Goal: Unclear: Unclear

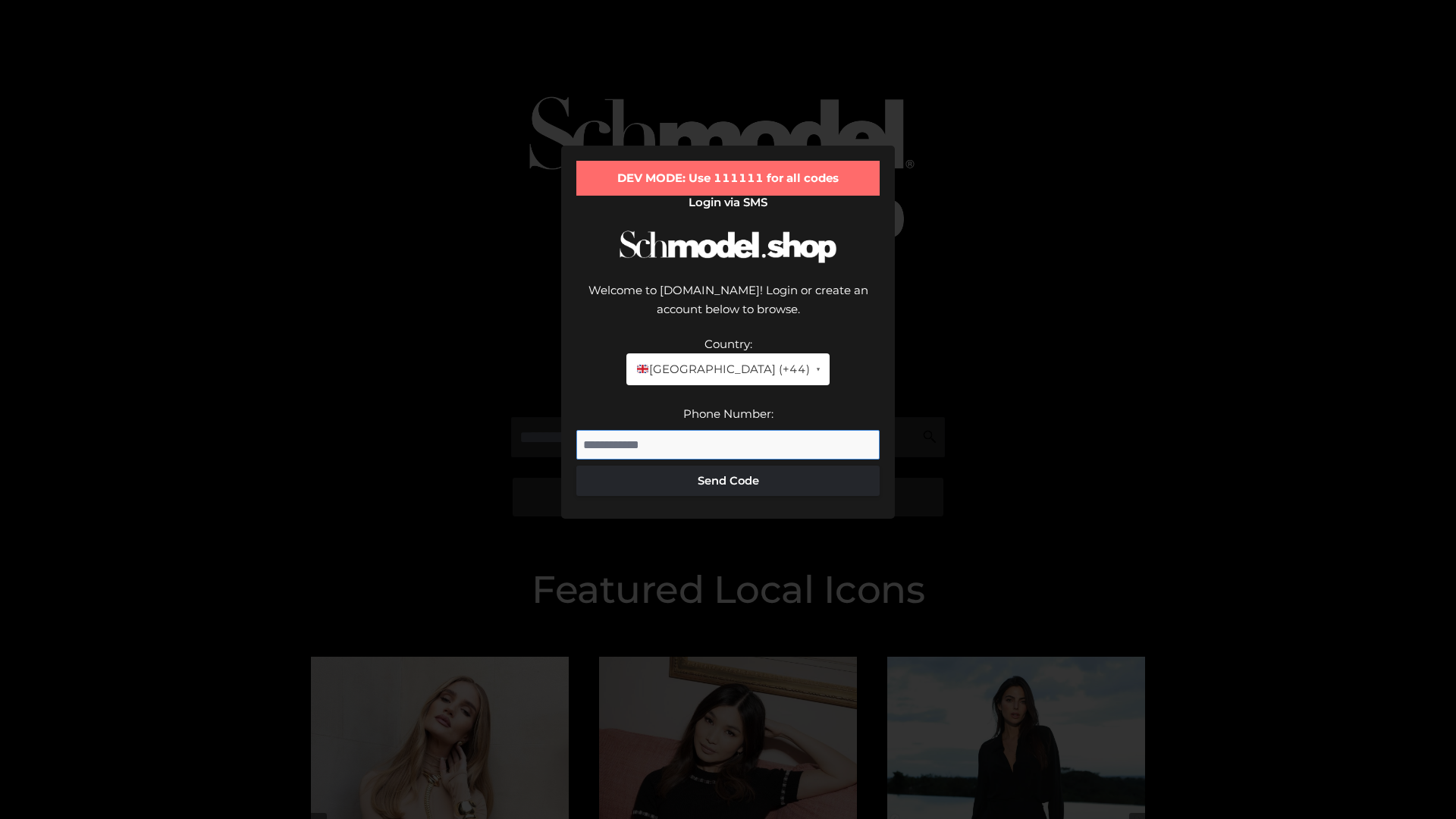
click at [728, 429] on input "Phone Number:" at bounding box center [728, 444] width 303 height 30
type input "**********"
click at [728, 465] on button "Send Code" at bounding box center [728, 480] width 303 height 30
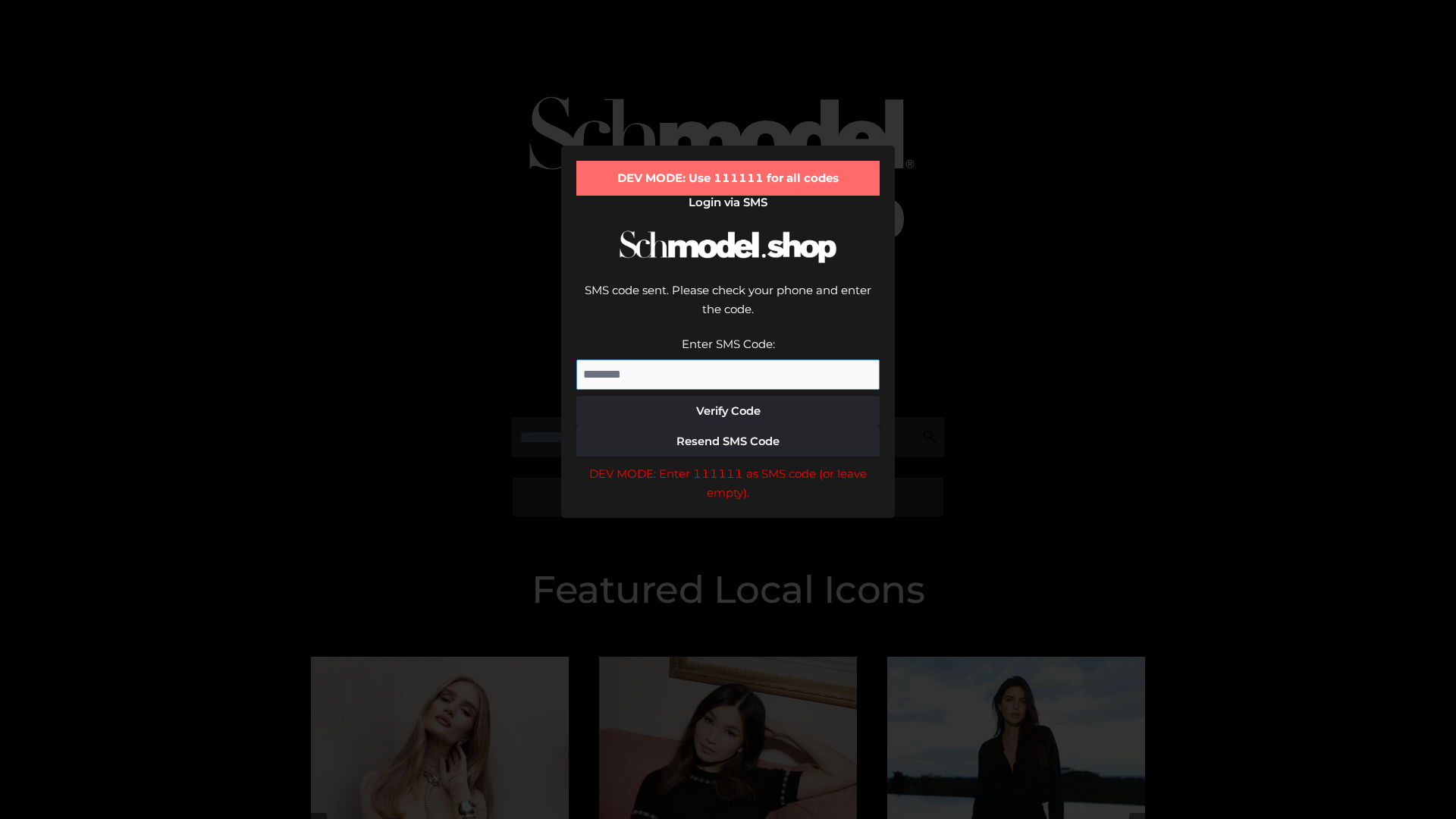
click at [728, 360] on input "Enter SMS Code:" at bounding box center [728, 375] width 303 height 30
type input "******"
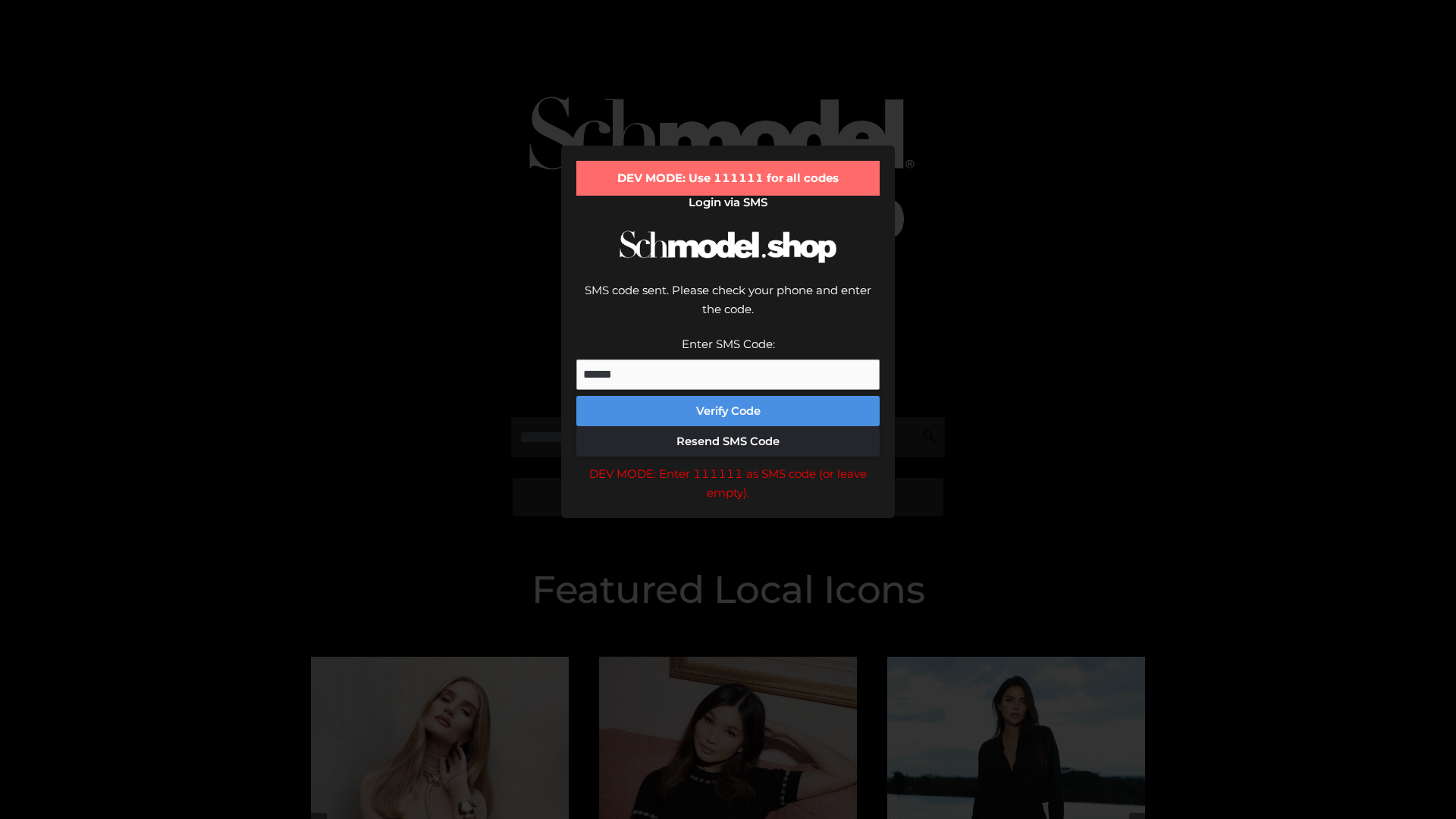
click at [728, 395] on button "Verify Code" at bounding box center [728, 410] width 303 height 30
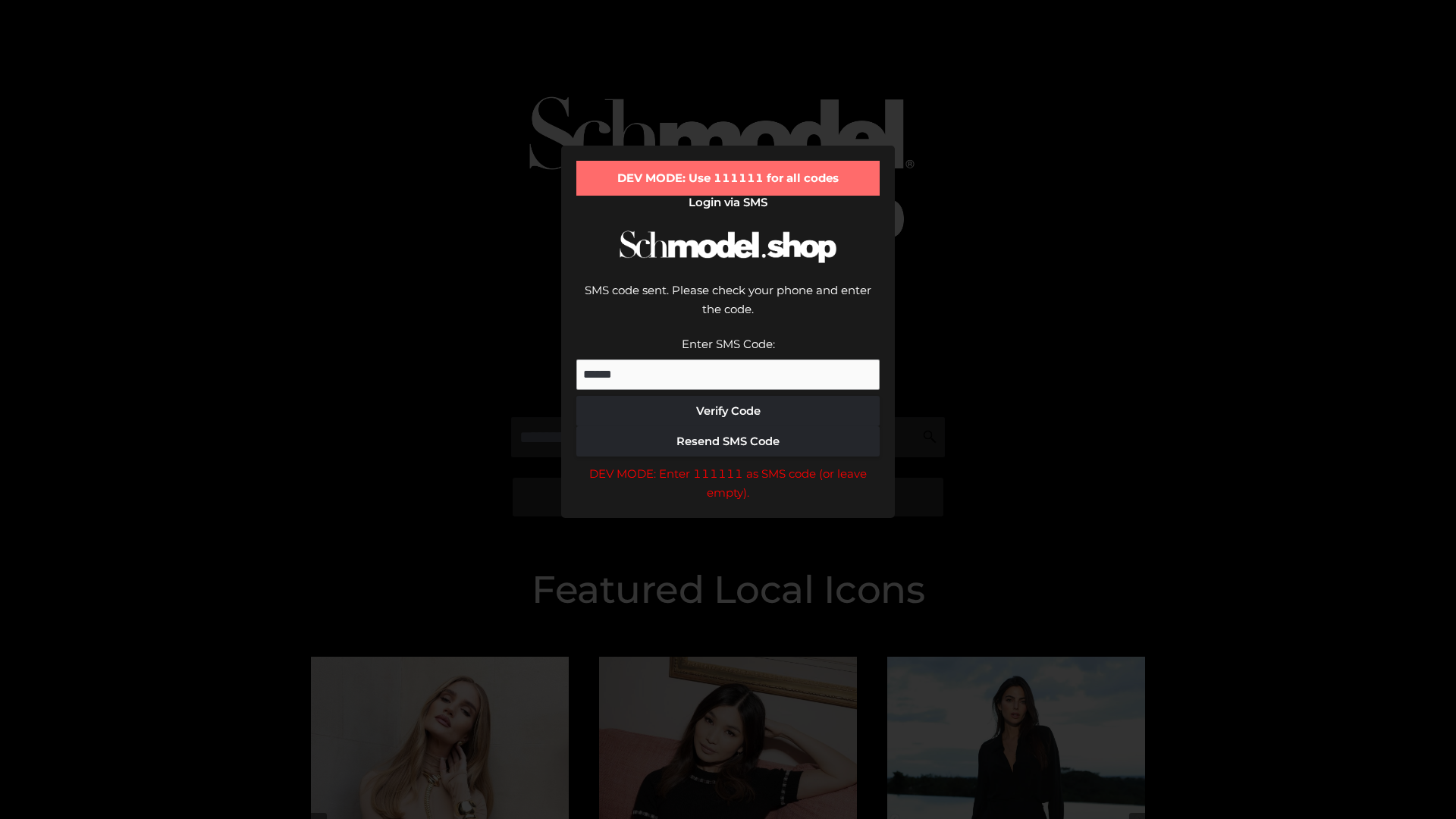
click at [728, 464] on div "DEV MODE: Enter 111111 as SMS code (or leave empty)." at bounding box center [728, 483] width 303 height 38
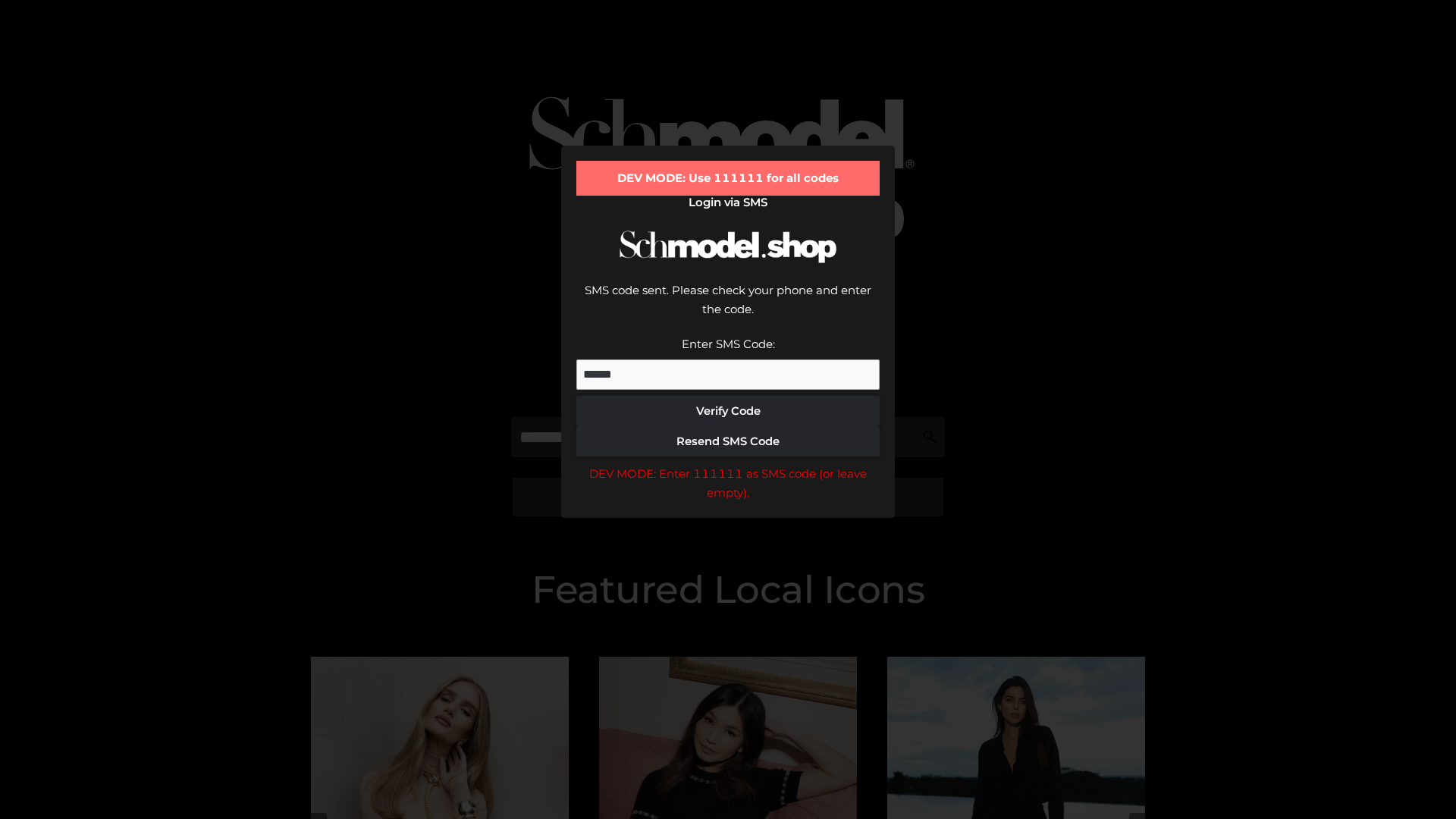
click at [728, 464] on div "DEV MODE: Enter 111111 as SMS code (or leave empty)." at bounding box center [728, 483] width 303 height 38
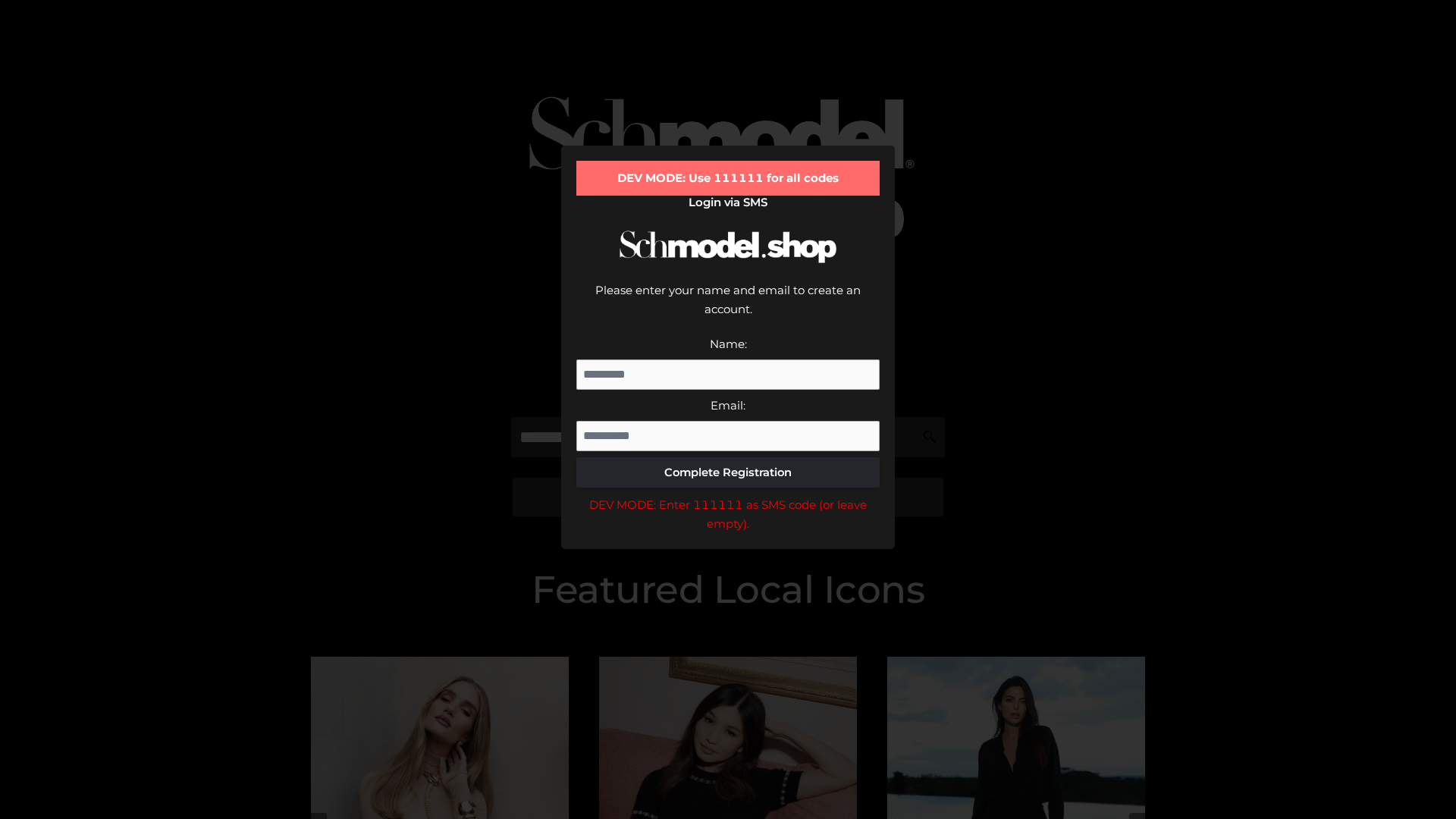
click at [728, 495] on div "DEV MODE: Enter 111111 as SMS code (or leave empty)." at bounding box center [728, 514] width 303 height 38
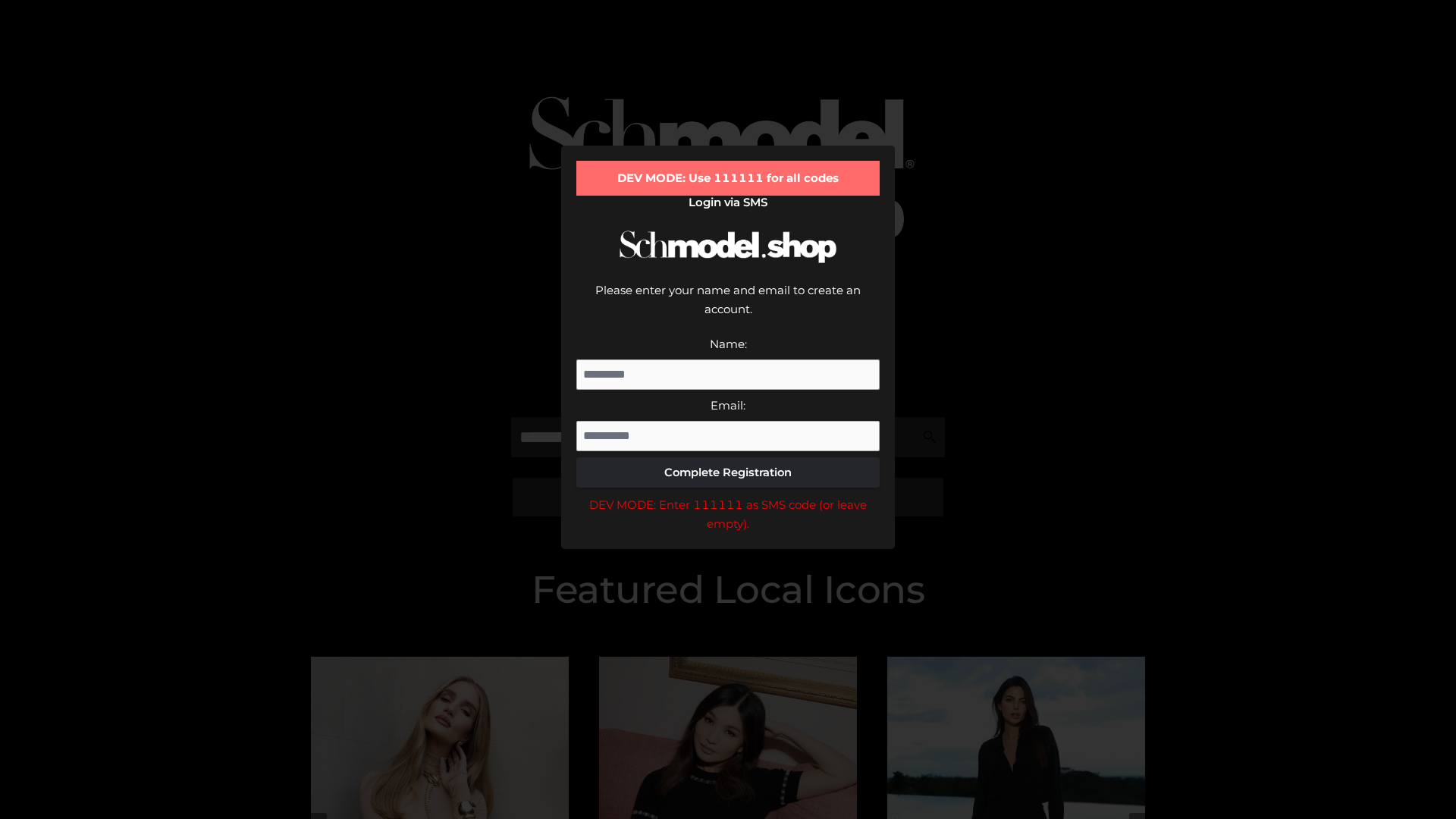
click at [728, 495] on div "DEV MODE: Enter 111111 as SMS code (or leave empty)." at bounding box center [728, 514] width 303 height 38
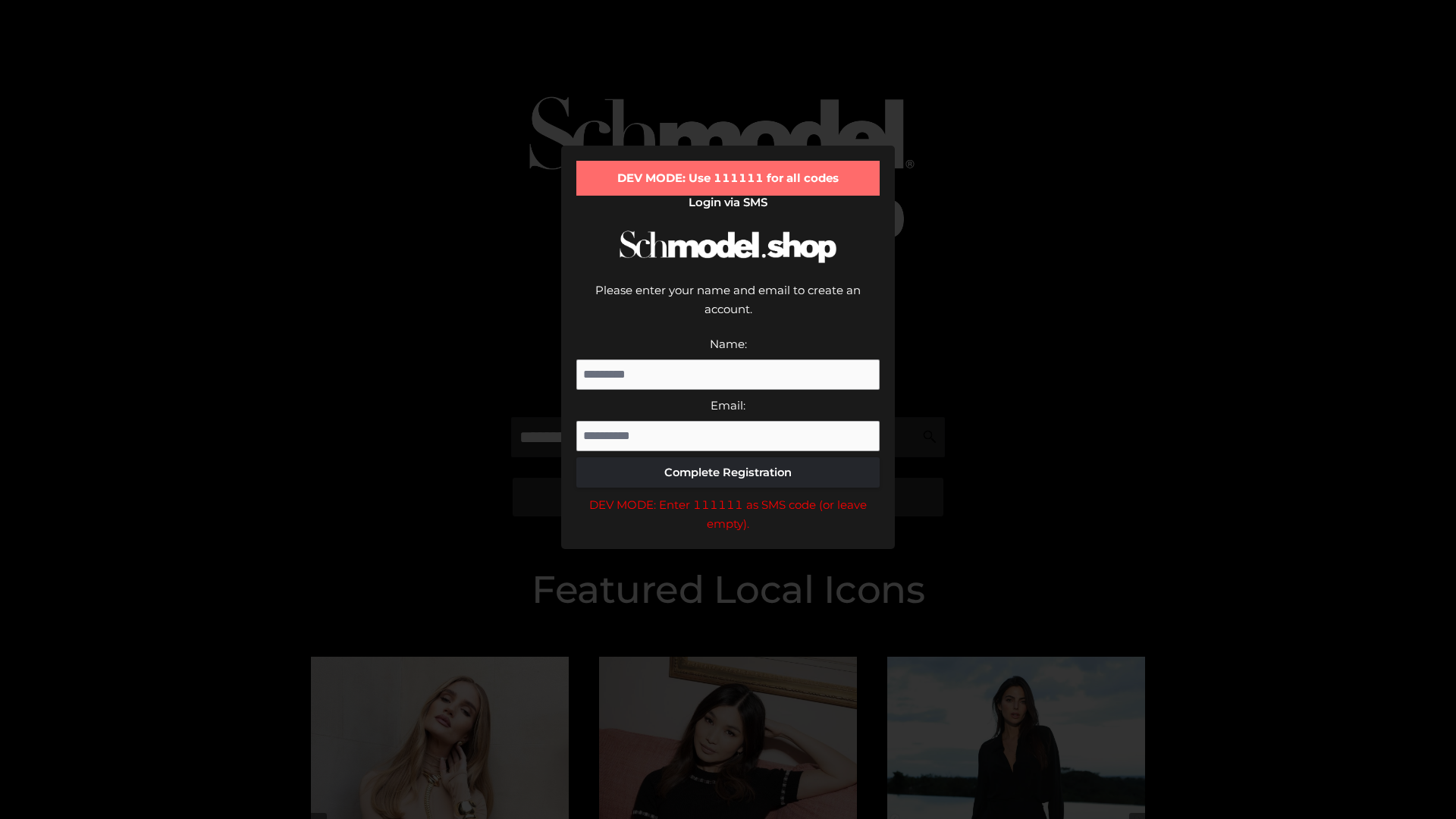
click at [728, 495] on div "DEV MODE: Enter 111111 as SMS code (or leave empty)." at bounding box center [728, 514] width 303 height 38
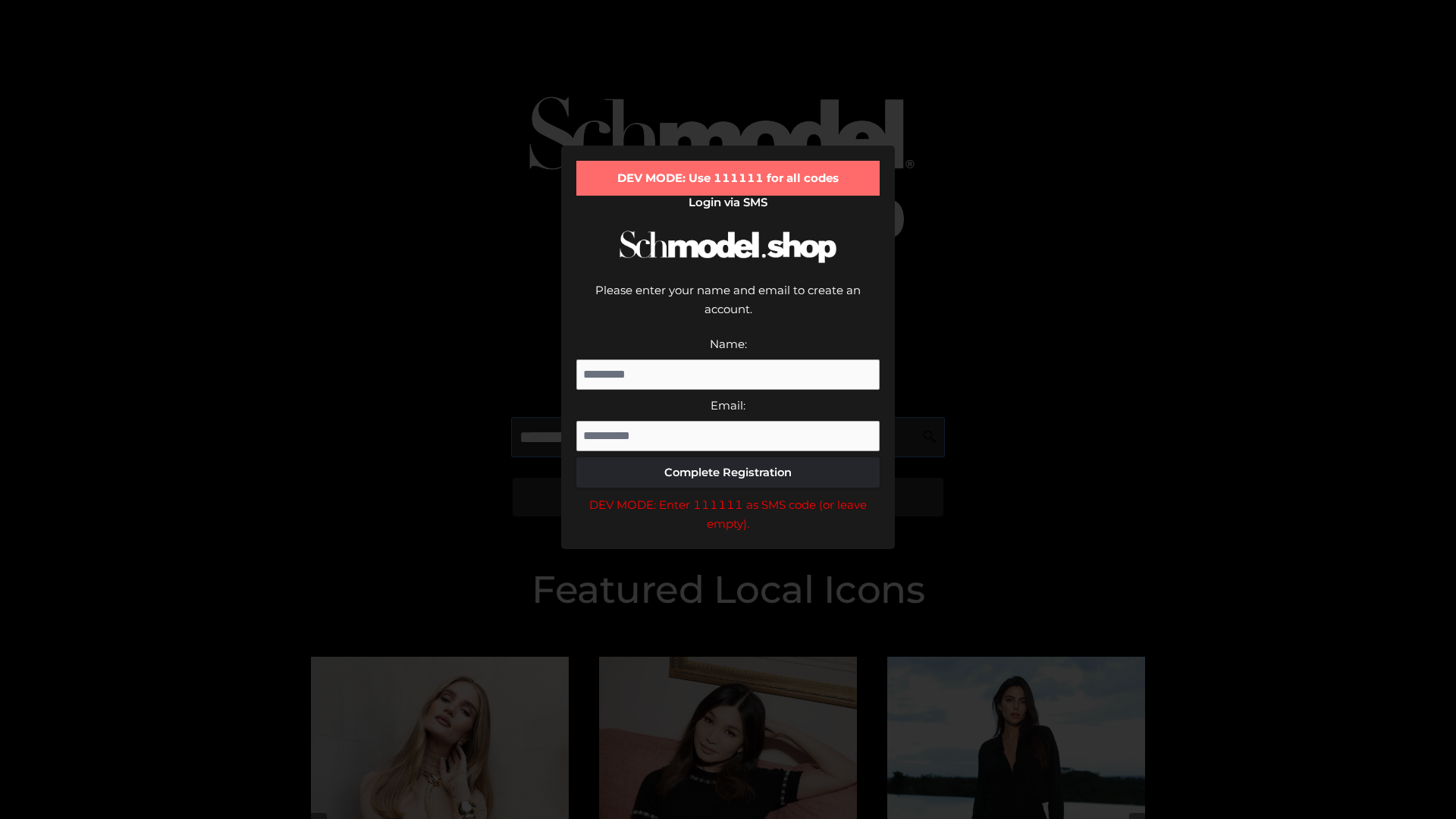
scroll to position [0, 22]
click at [728, 495] on div "DEV MODE: Enter 111111 as SMS code (or leave empty)." at bounding box center [728, 514] width 303 height 38
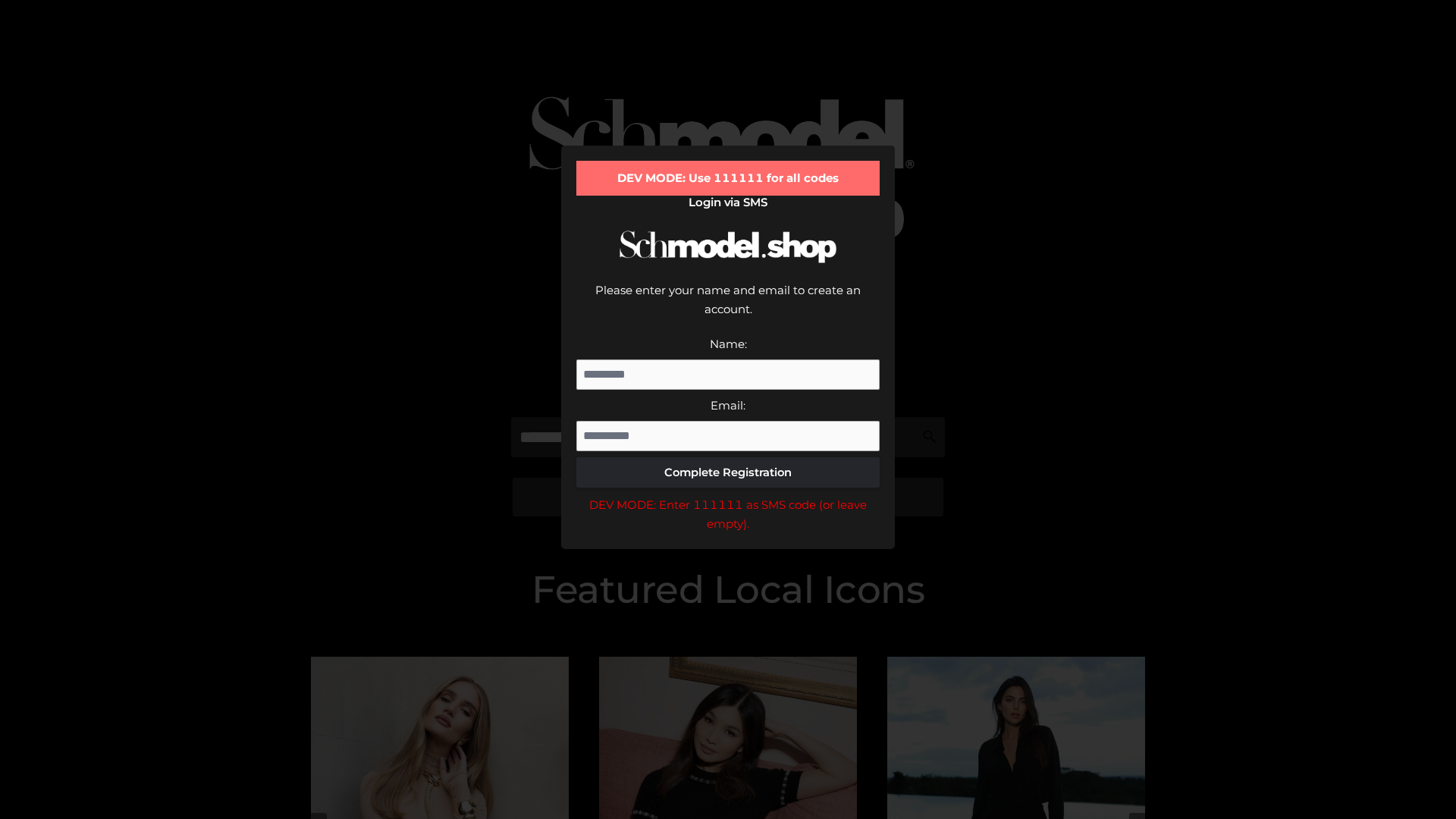
click at [728, 495] on div "DEV MODE: Enter 111111 as SMS code (or leave empty)." at bounding box center [728, 514] width 303 height 38
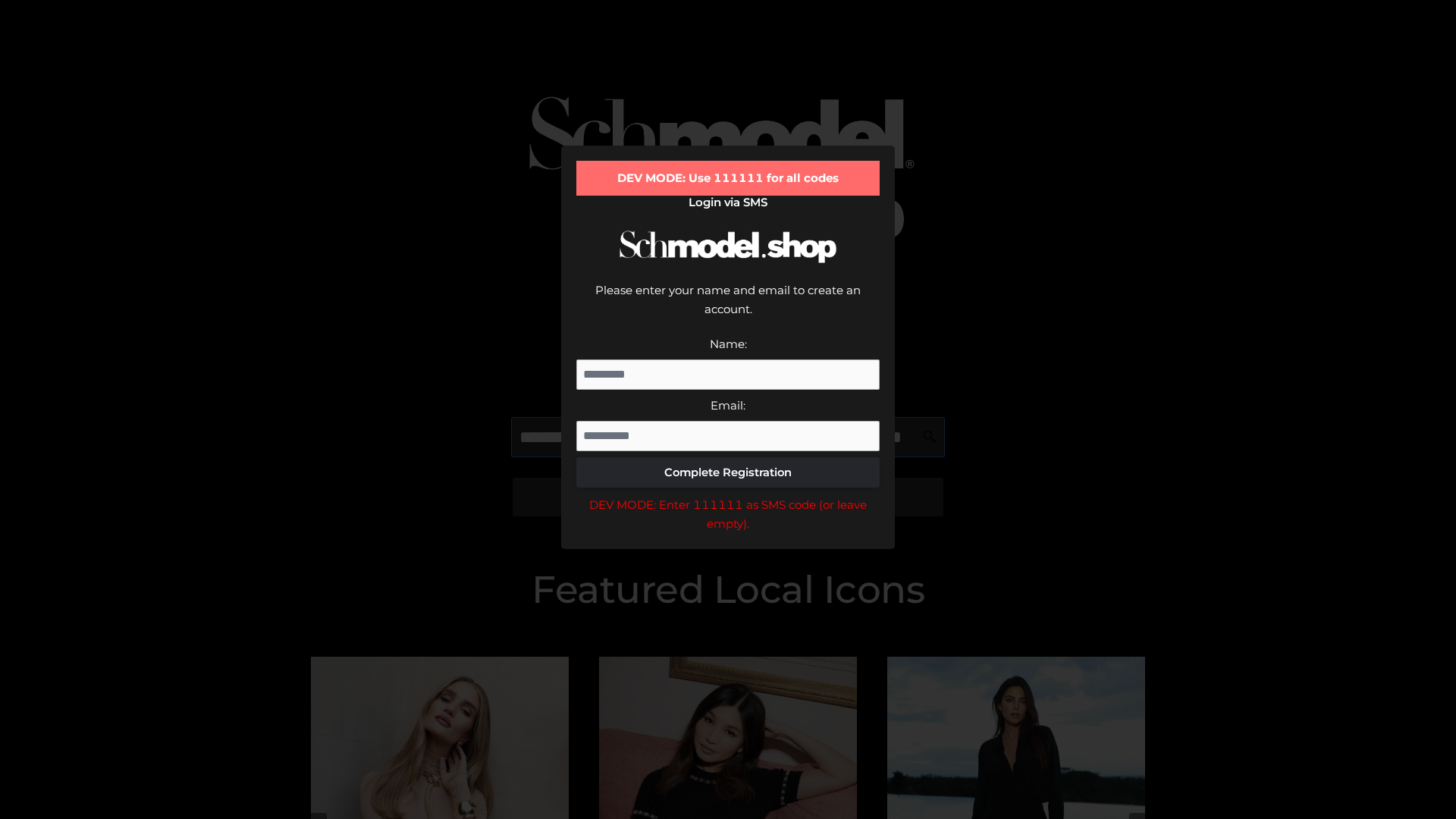
scroll to position [0, 111]
click at [728, 495] on div "DEV MODE: Enter 111111 as SMS code (or leave empty)." at bounding box center [728, 514] width 303 height 38
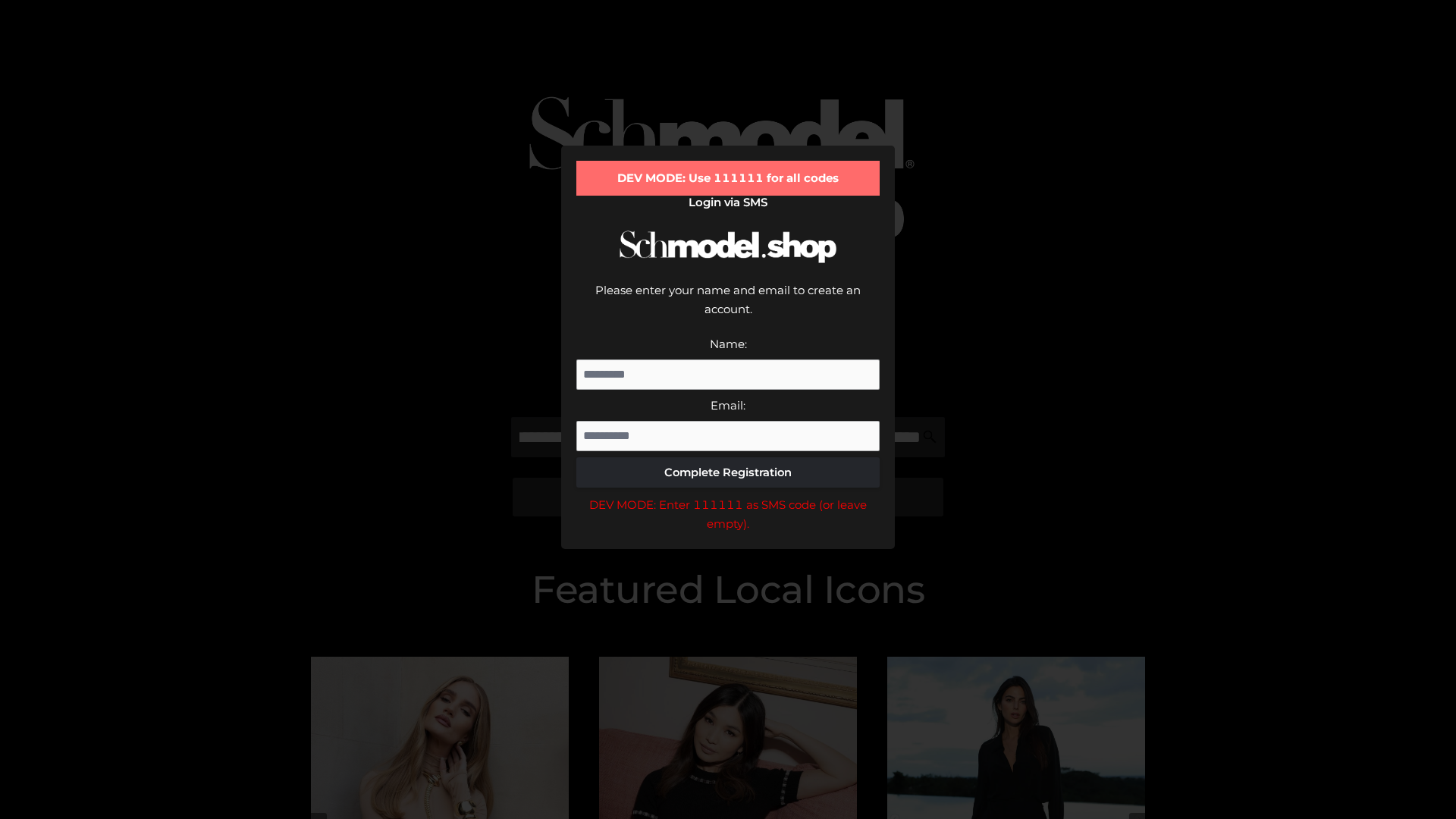
click at [728, 495] on div "DEV MODE: Enter 111111 as SMS code (or leave empty)." at bounding box center [728, 514] width 303 height 38
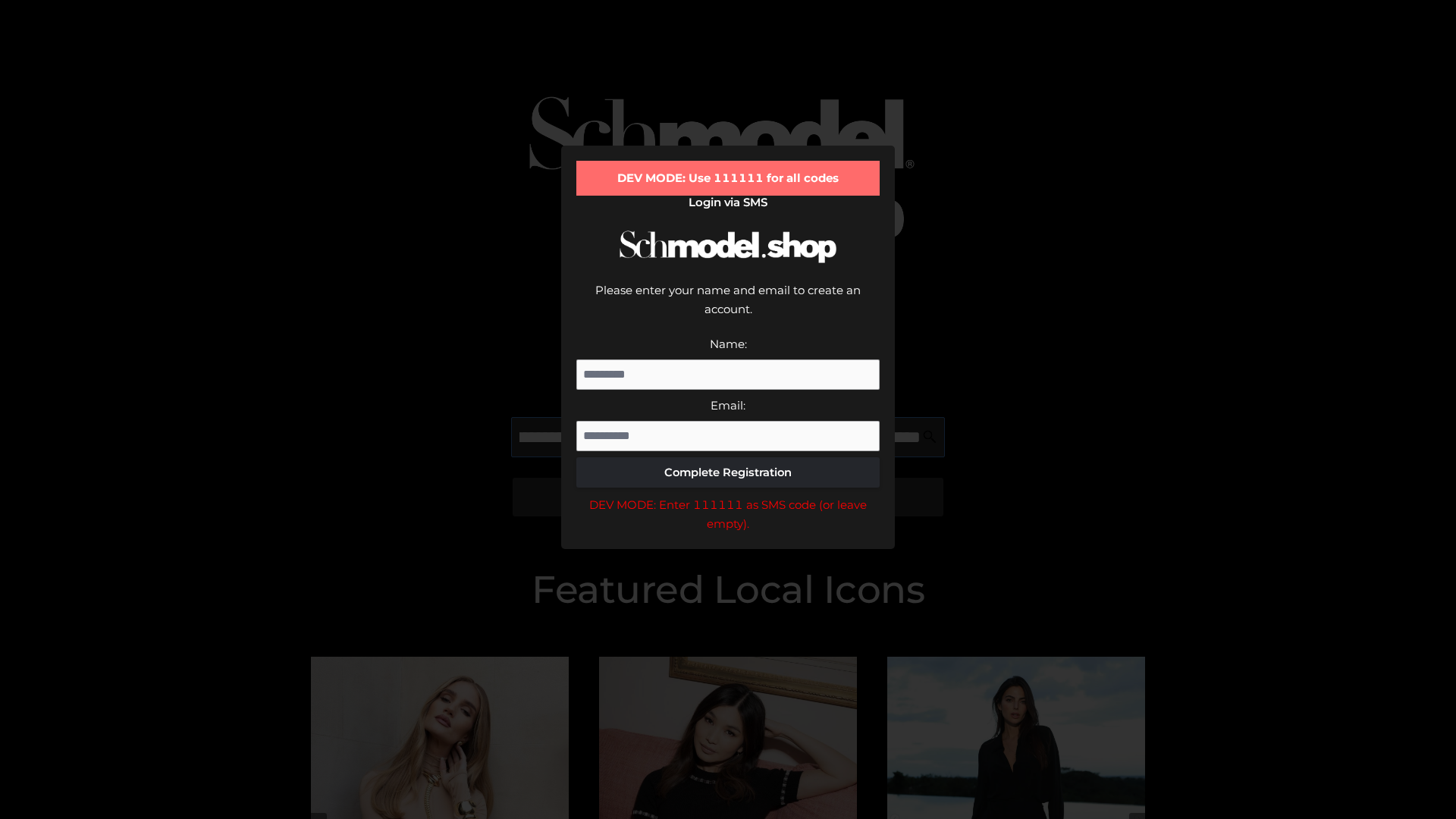
scroll to position [0, 202]
click at [728, 495] on div "DEV MODE: Enter 111111 as SMS code (or leave empty)." at bounding box center [728, 514] width 303 height 38
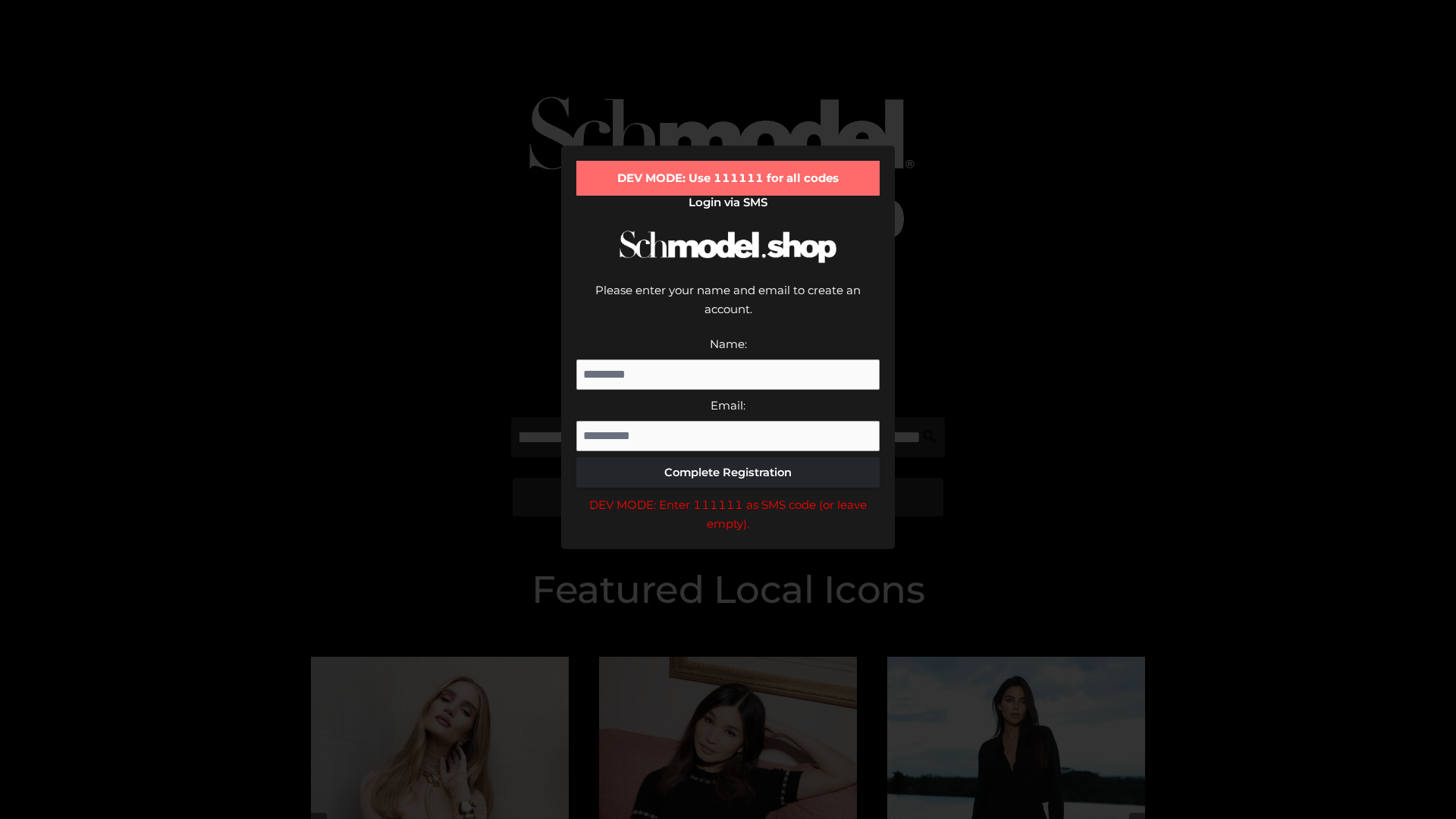
click at [728, 495] on div "DEV MODE: Enter 111111 as SMS code (or leave empty)." at bounding box center [728, 514] width 303 height 38
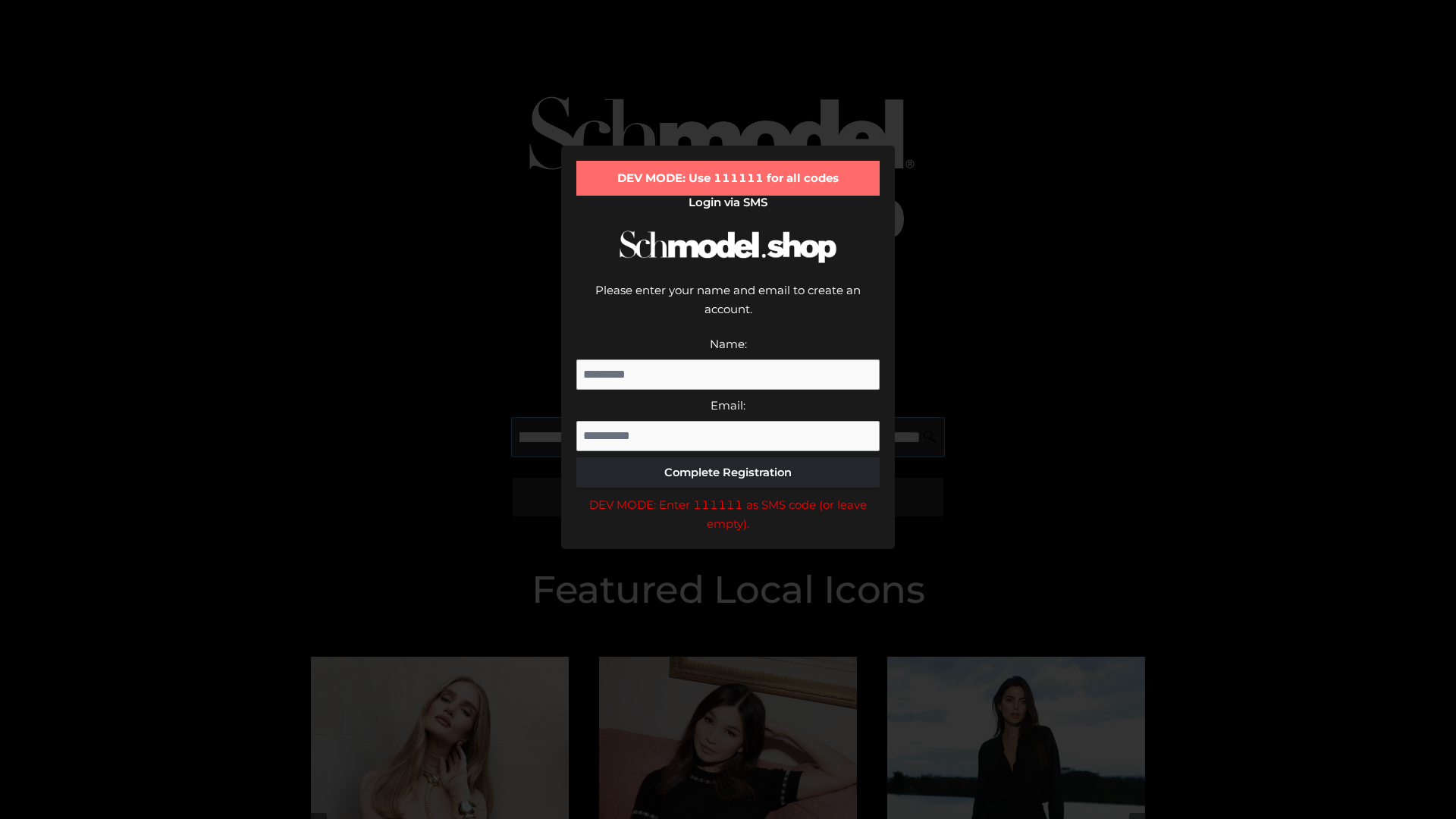
scroll to position [0, 297]
click at [728, 495] on div "DEV MODE: Enter 111111 as SMS code (or leave empty)." at bounding box center [728, 514] width 303 height 38
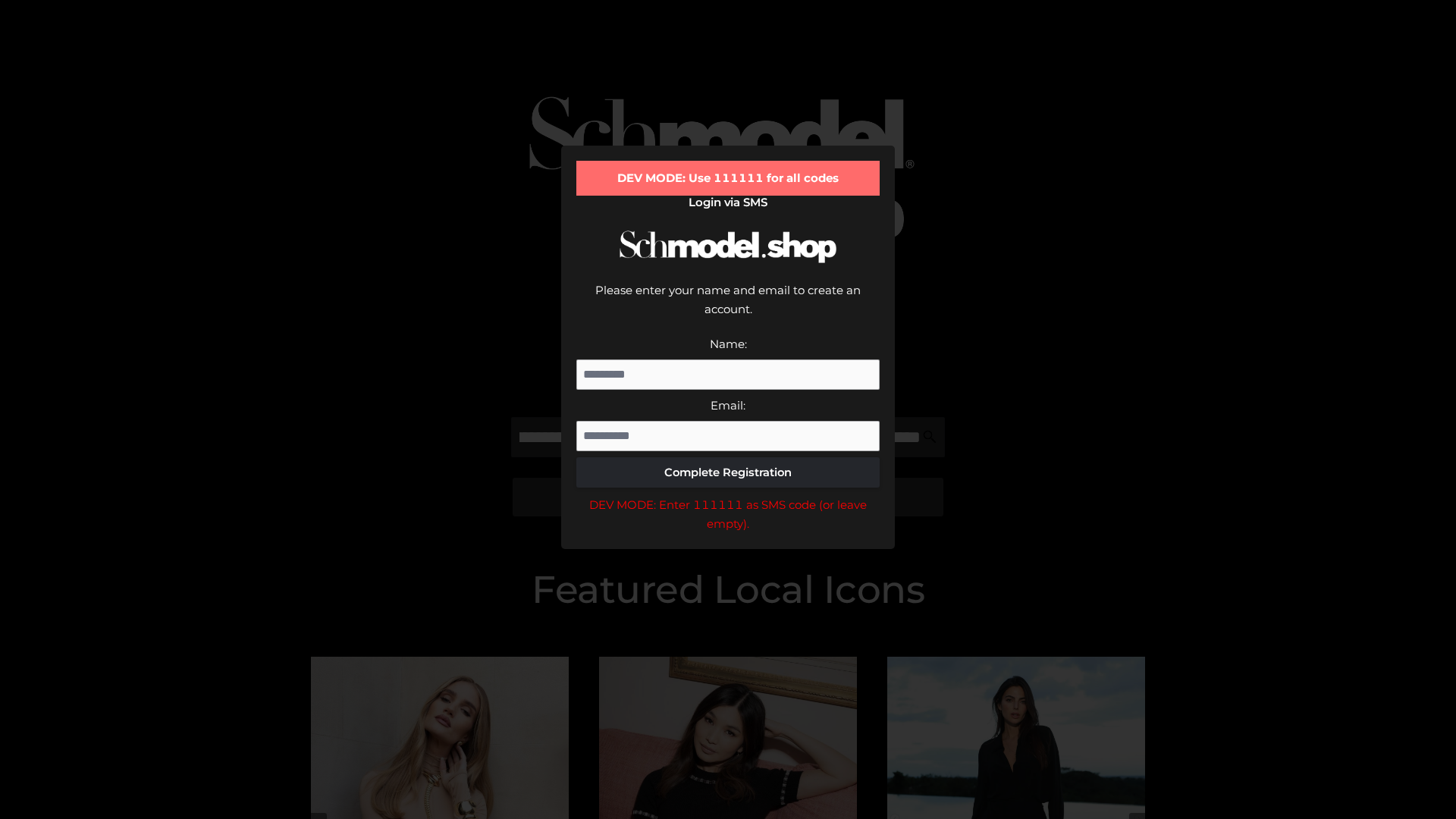
click at [728, 495] on div "DEV MODE: Enter 111111 as SMS code (or leave empty)." at bounding box center [728, 514] width 303 height 38
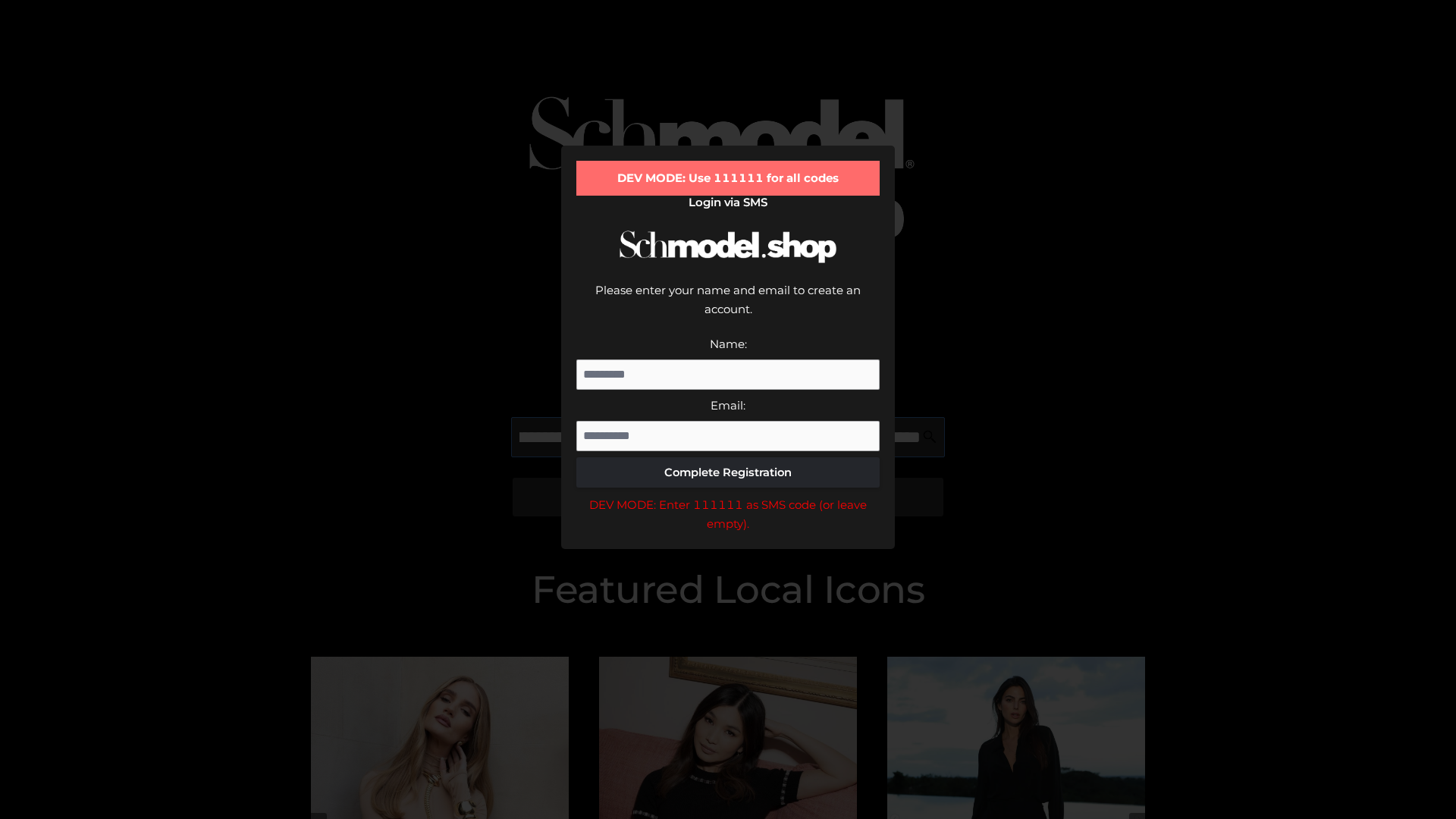
scroll to position [0, 385]
click at [728, 495] on div "DEV MODE: Enter 111111 as SMS code (or leave empty)." at bounding box center [728, 514] width 303 height 38
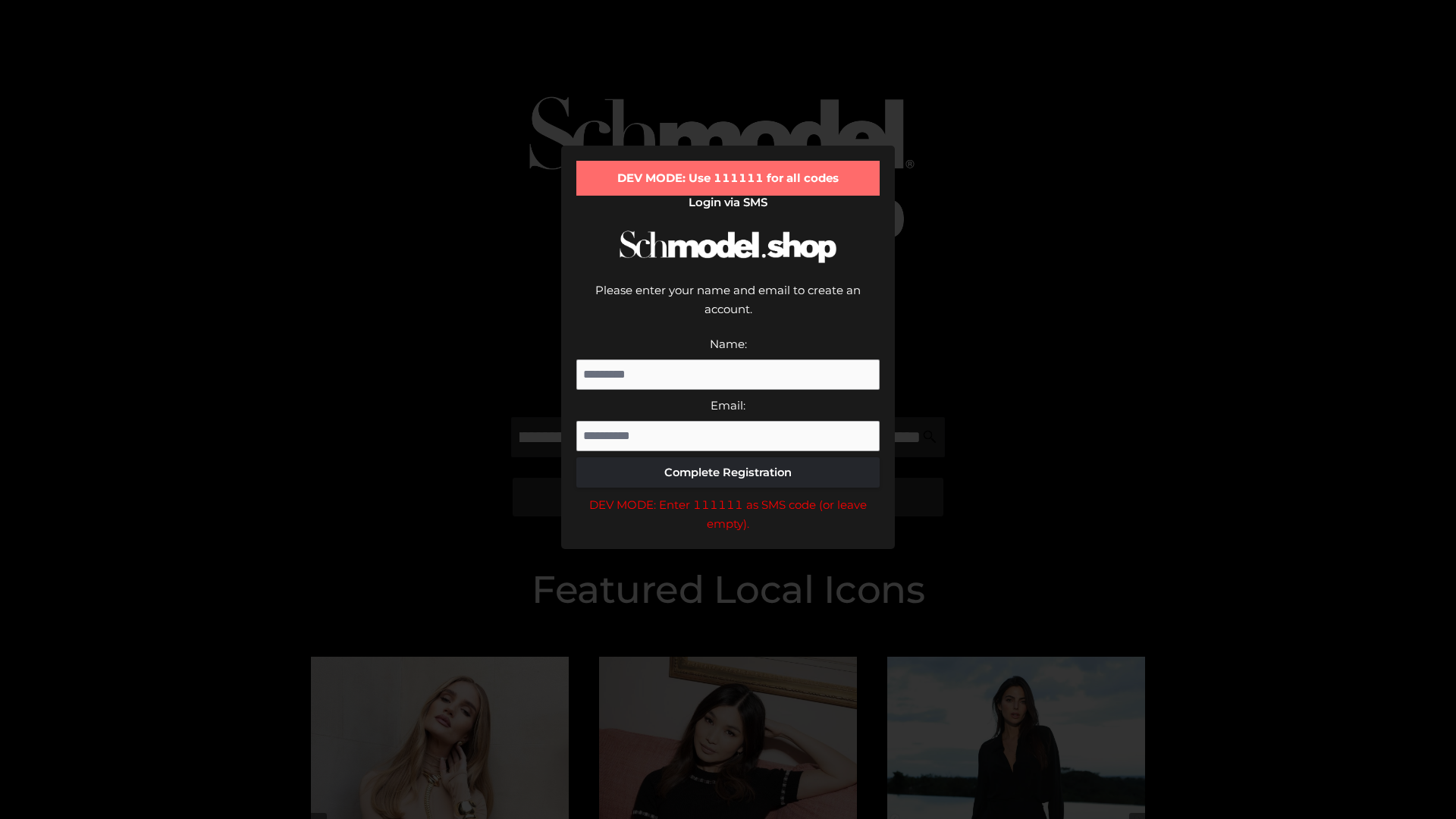
click at [728, 495] on div "DEV MODE: Enter 111111 as SMS code (or leave empty)." at bounding box center [728, 514] width 303 height 38
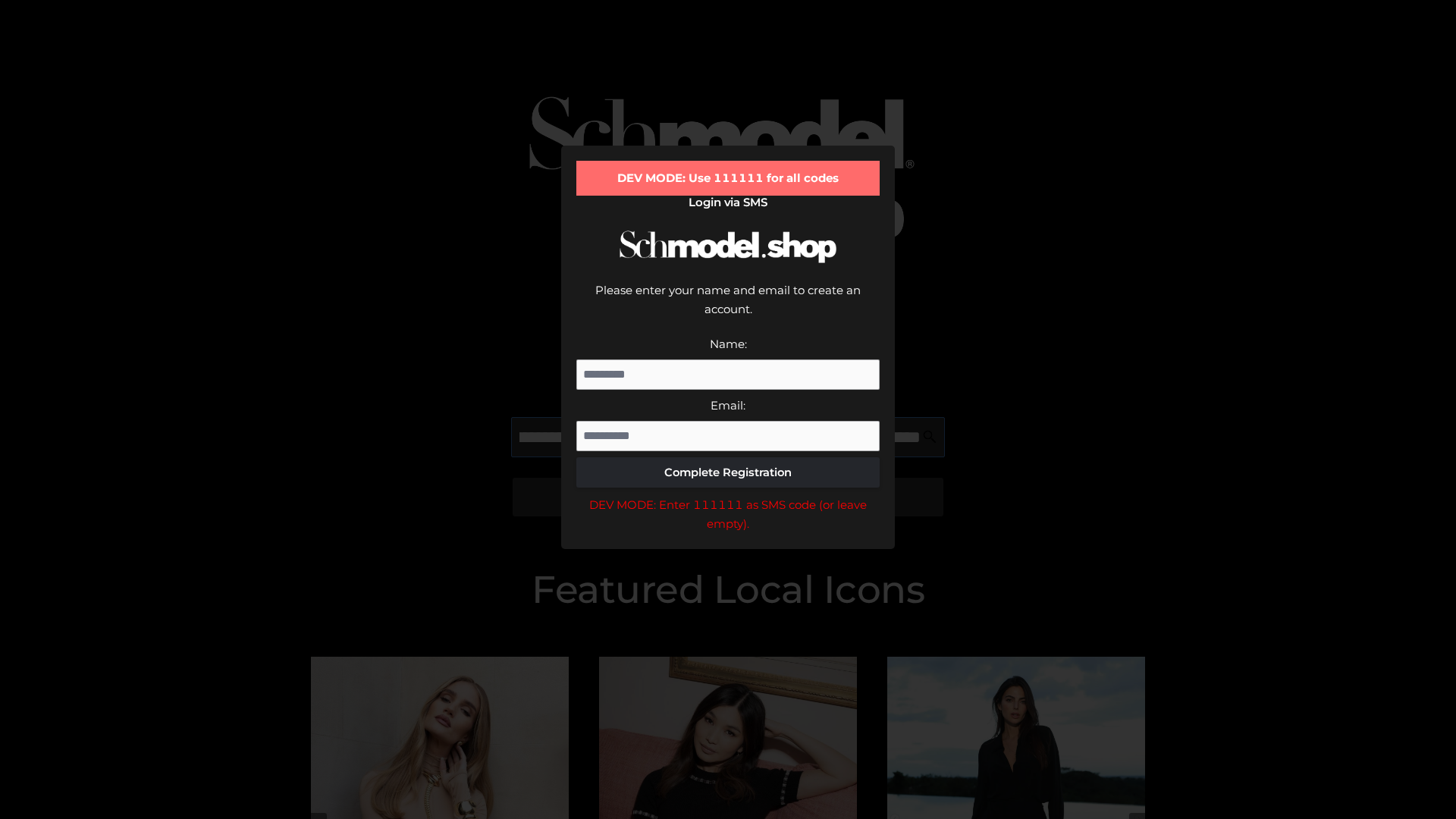
scroll to position [0, 477]
click at [728, 495] on div "DEV MODE: Enter 111111 as SMS code (or leave empty)." at bounding box center [728, 514] width 303 height 38
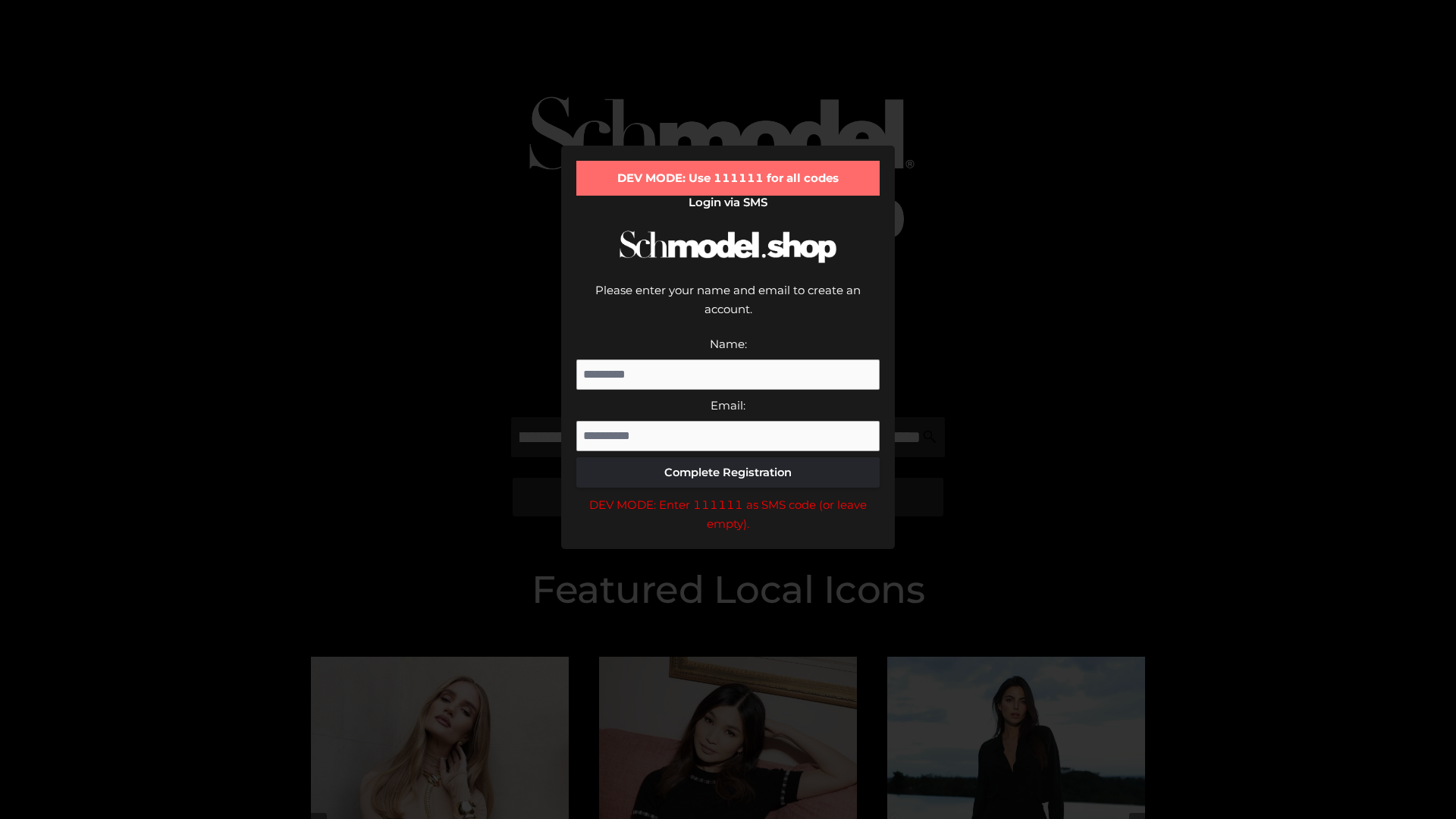
click at [728, 495] on div "DEV MODE: Enter 111111 as SMS code (or leave empty)." at bounding box center [728, 514] width 303 height 38
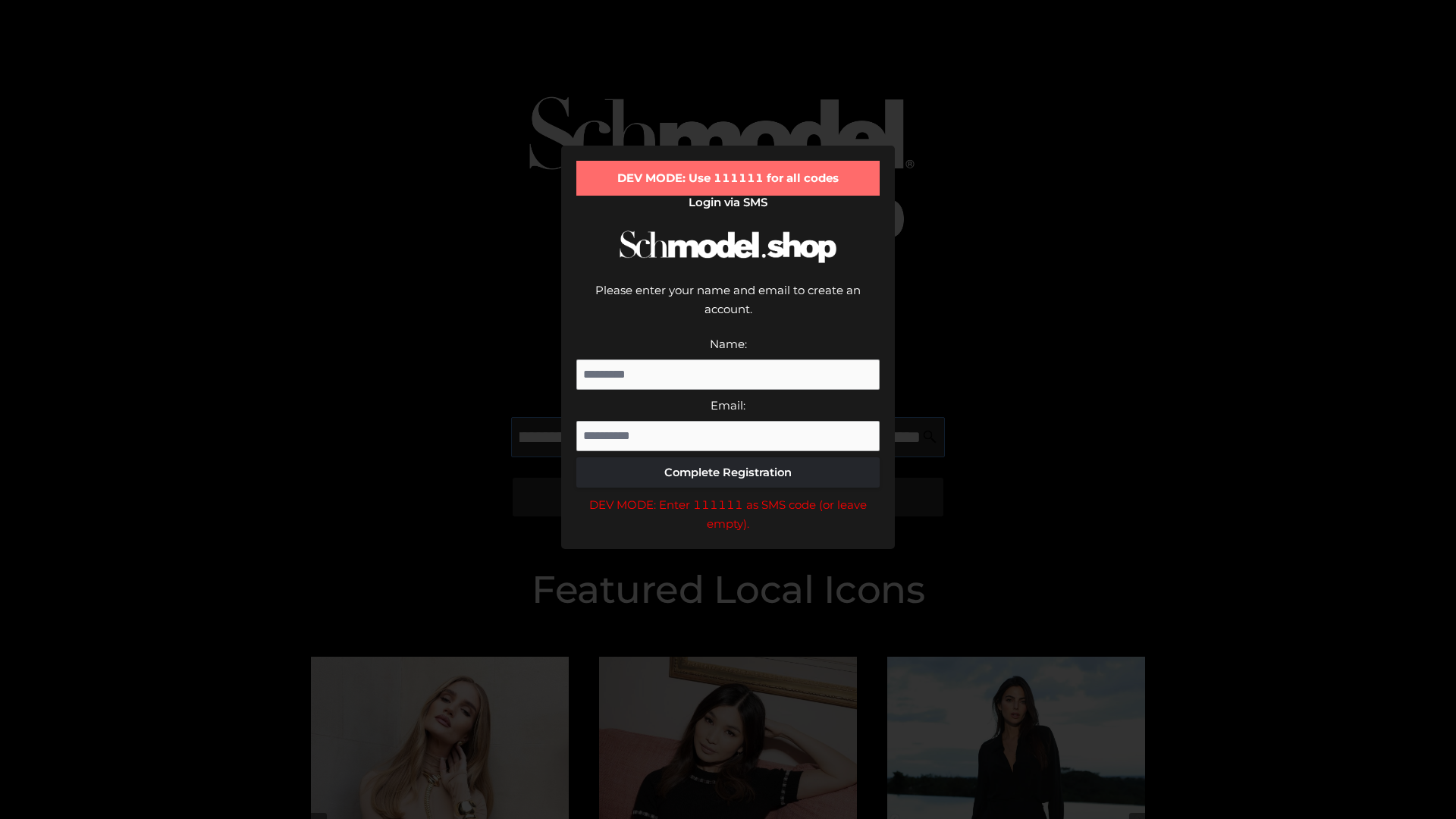
scroll to position [0, 572]
click at [728, 495] on div "DEV MODE: Enter 111111 as SMS code (or leave empty)." at bounding box center [728, 514] width 303 height 38
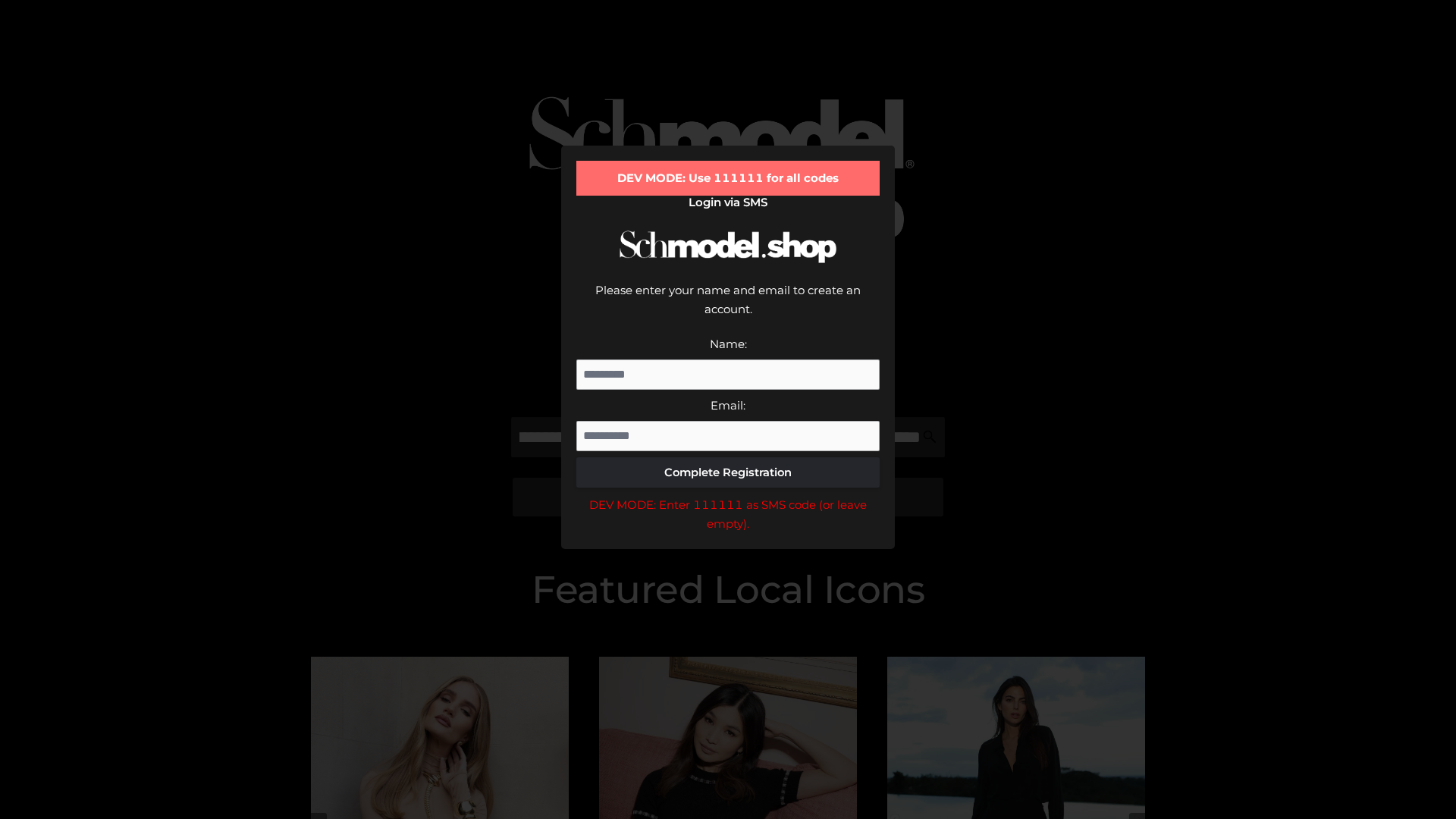
click at [728, 495] on div "DEV MODE: Enter 111111 as SMS code (or leave empty)." at bounding box center [728, 514] width 303 height 38
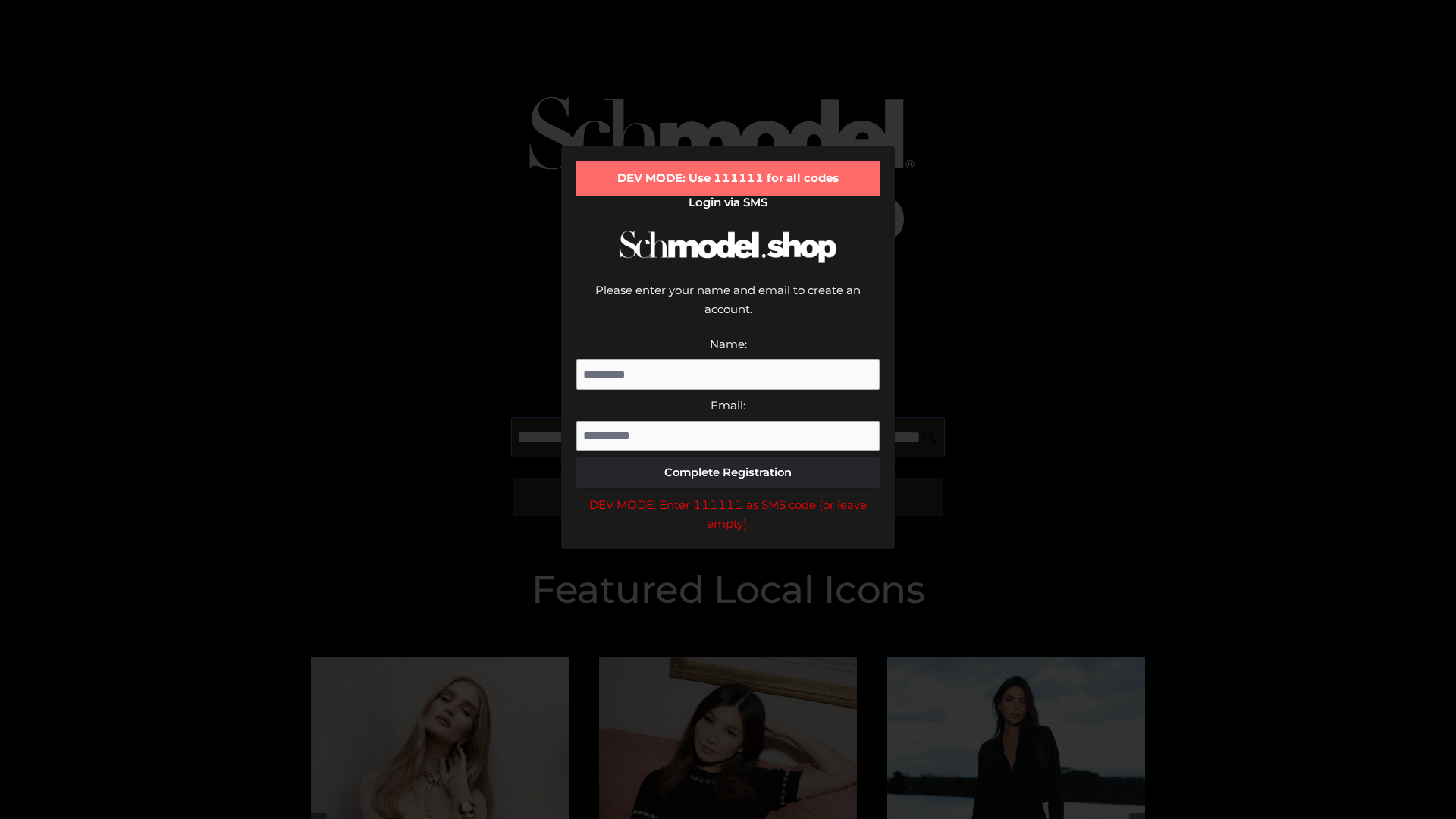
scroll to position [0, 649]
type input "**********"
